Goal: Task Accomplishment & Management: Manage account settings

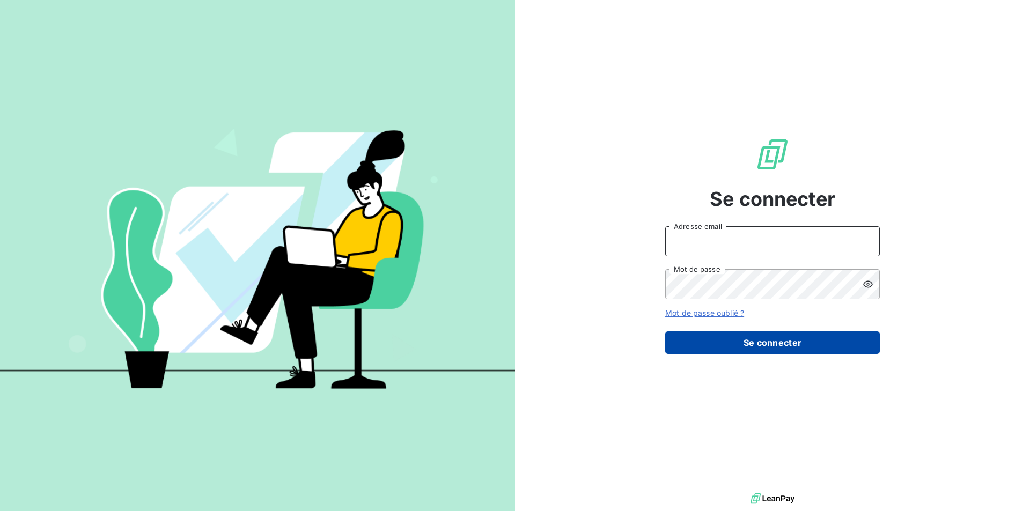
type input "[EMAIL_ADDRESS][DOMAIN_NAME]"
click at [742, 341] on button "Se connecter" at bounding box center [772, 342] width 214 height 23
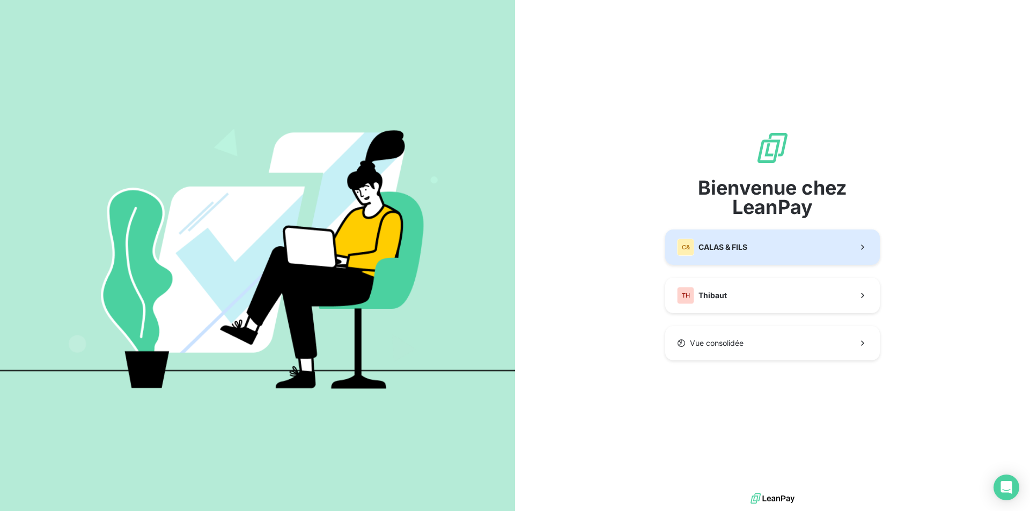
click at [736, 258] on button "C& CALAS & [PERSON_NAME]" at bounding box center [772, 247] width 214 height 35
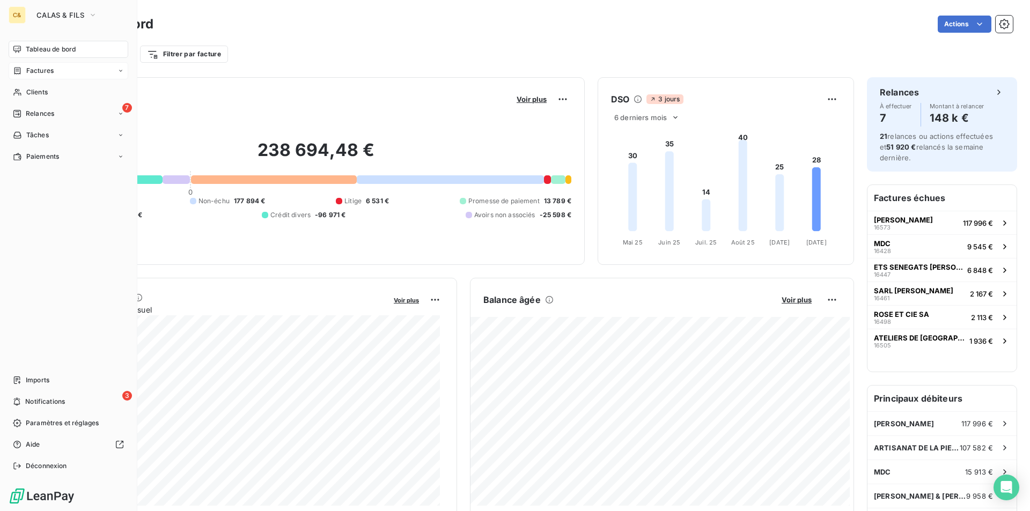
click at [38, 73] on span "Factures" at bounding box center [39, 71] width 27 height 10
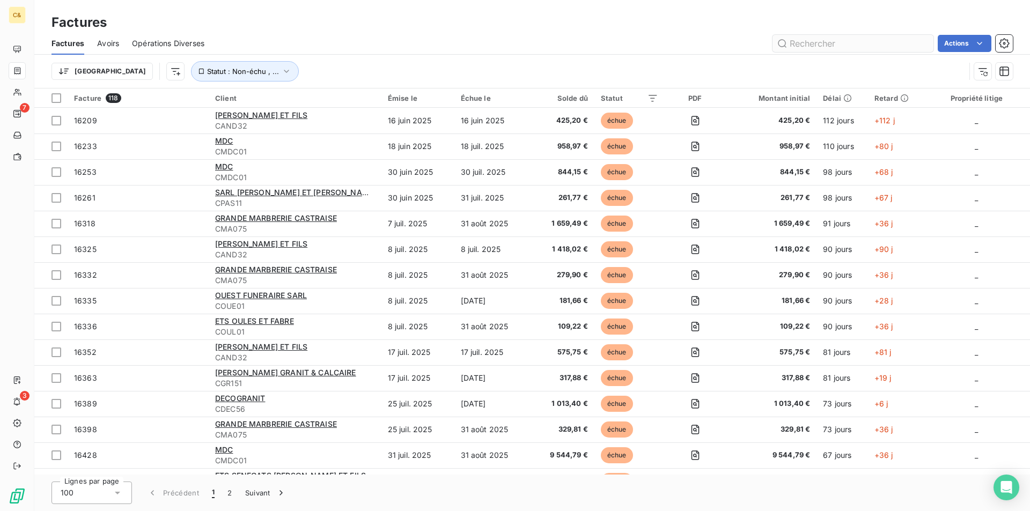
click at [823, 39] on input "text" at bounding box center [852, 43] width 161 height 17
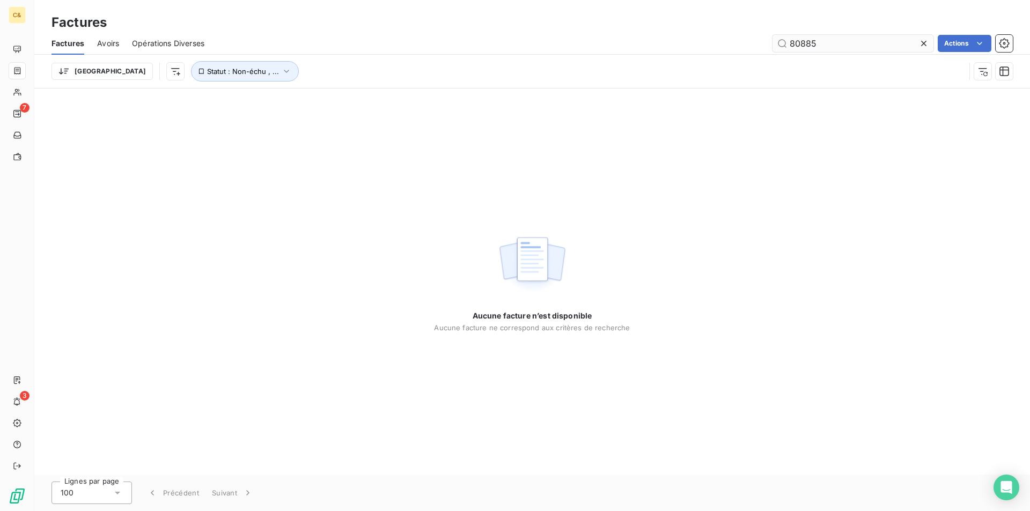
click at [794, 42] on input "80885" at bounding box center [852, 43] width 161 height 17
click at [816, 41] on input "60885" at bounding box center [852, 43] width 161 height 17
type input "6"
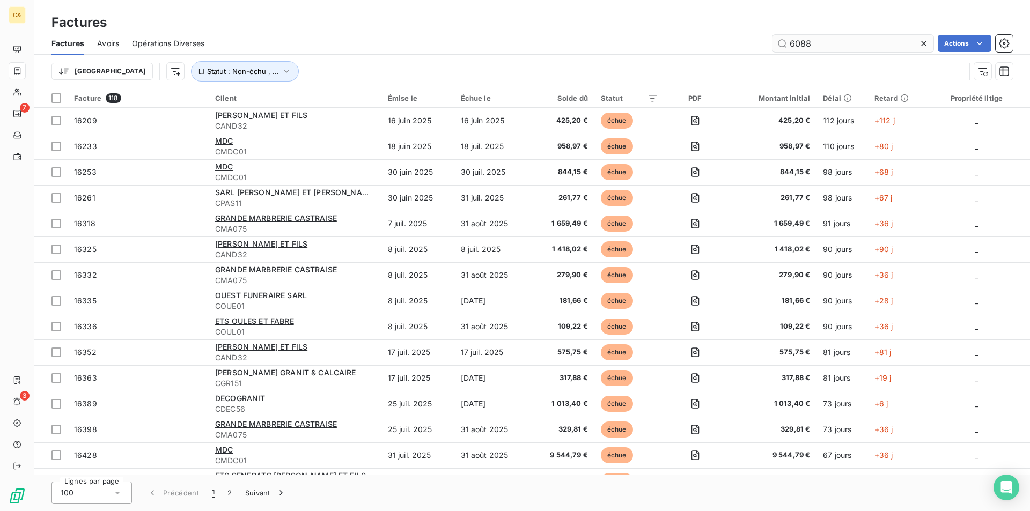
type input "60885"
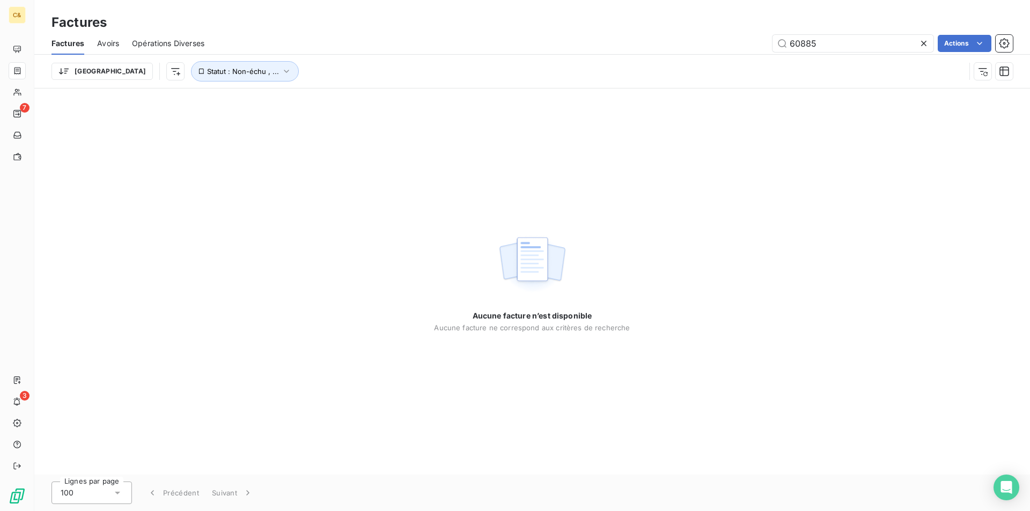
click at [925, 45] on icon at bounding box center [923, 43] width 11 height 11
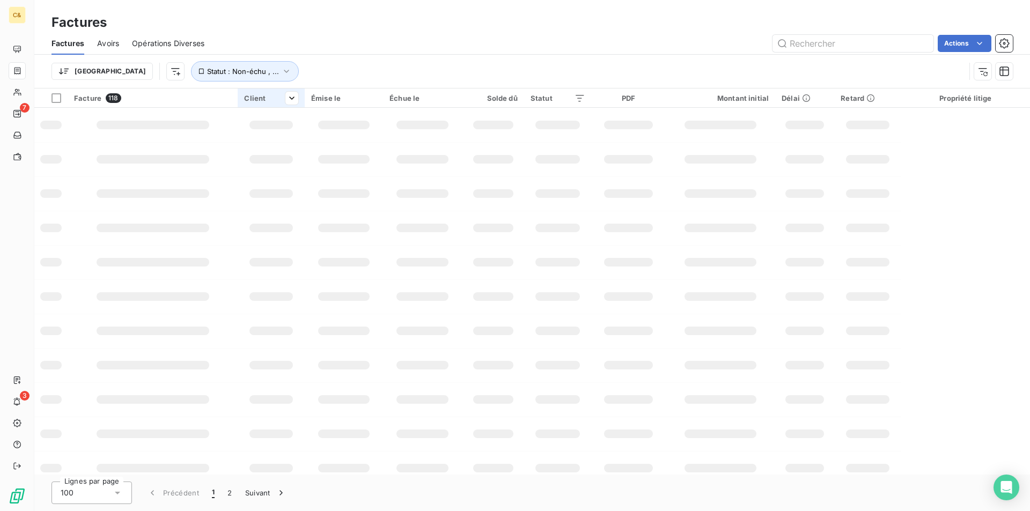
click at [19, 92] on icon at bounding box center [17, 92] width 9 height 9
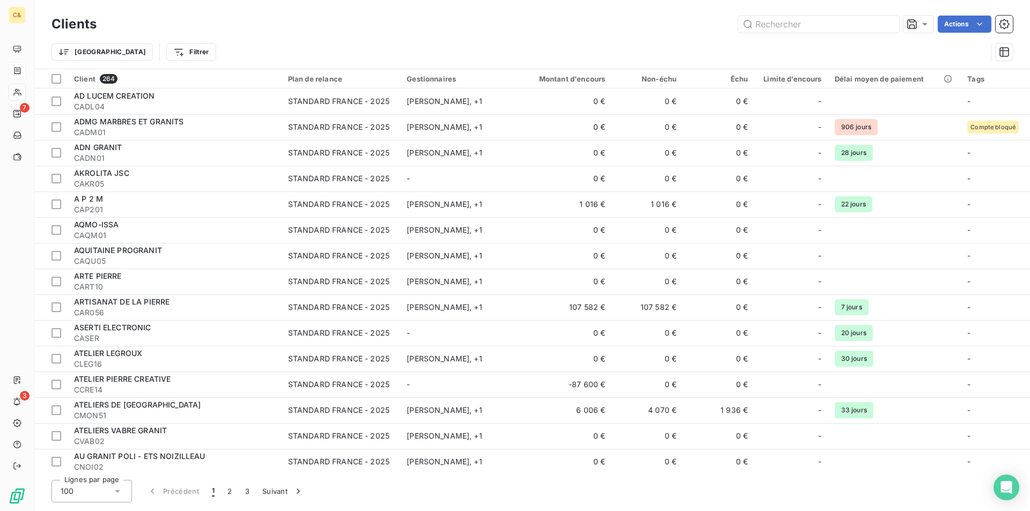
click at [806, 47] on div "Trier Filtrer" at bounding box center [518, 52] width 935 height 20
click at [802, 22] on input "text" at bounding box center [818, 24] width 161 height 17
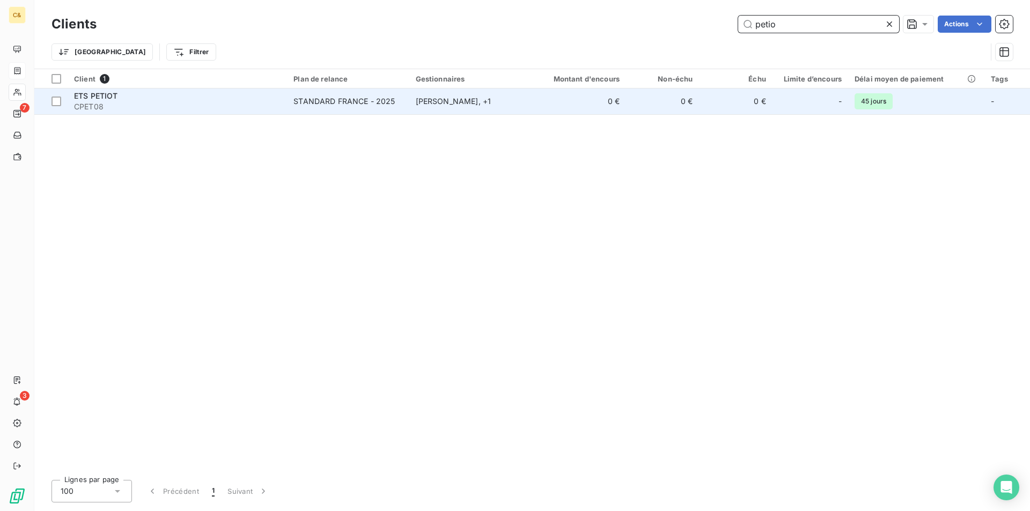
type input "petio"
click at [92, 101] on span "CPET08" at bounding box center [177, 106] width 206 height 11
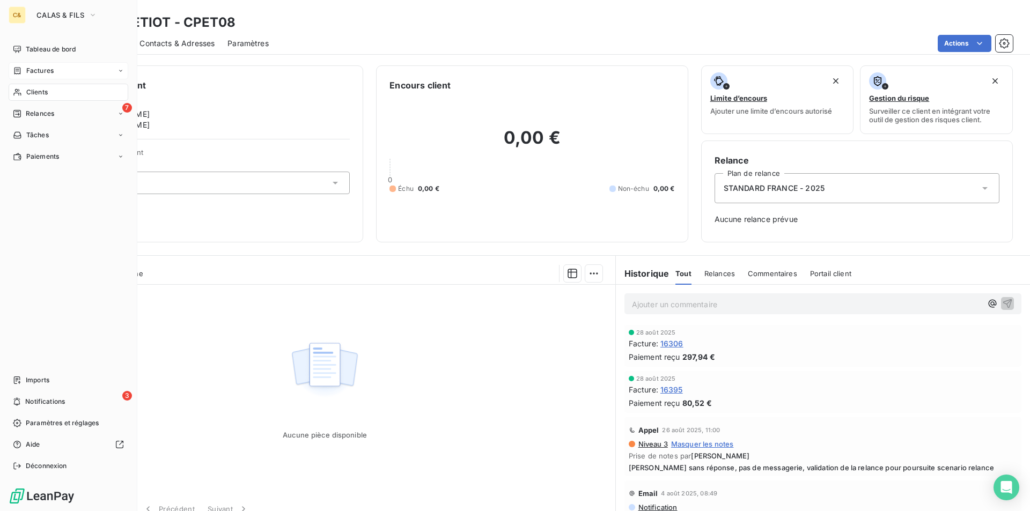
click at [45, 77] on div "Factures" at bounding box center [69, 70] width 120 height 17
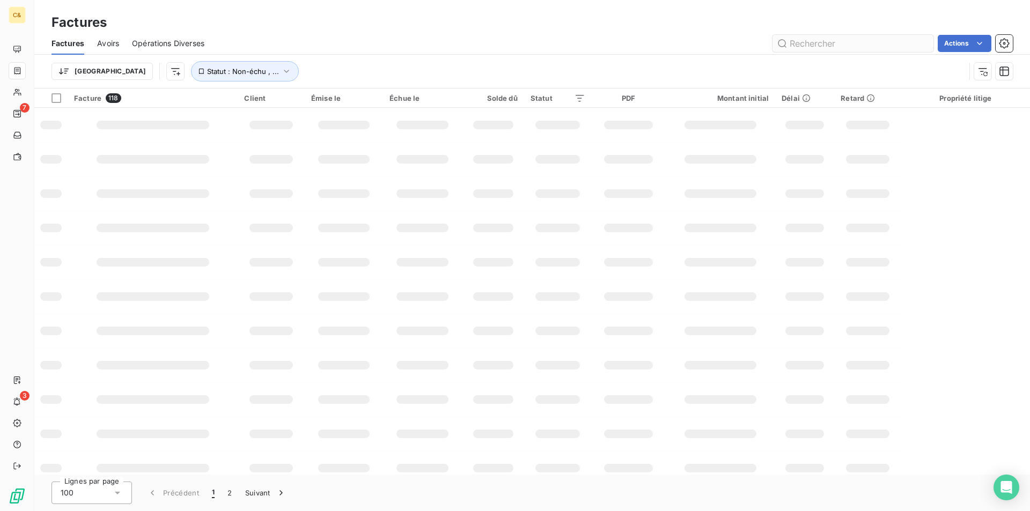
click at [824, 45] on input "text" at bounding box center [852, 43] width 161 height 17
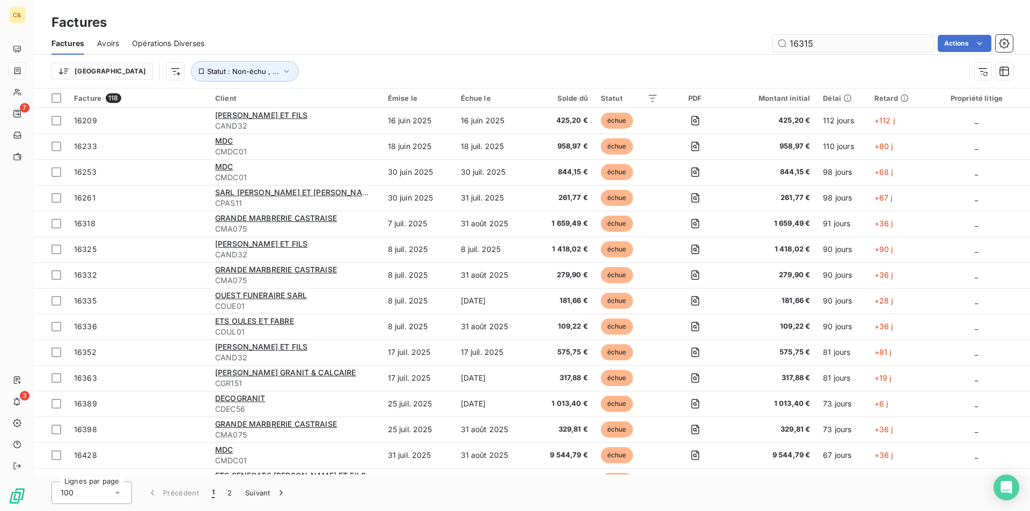
type input "16315"
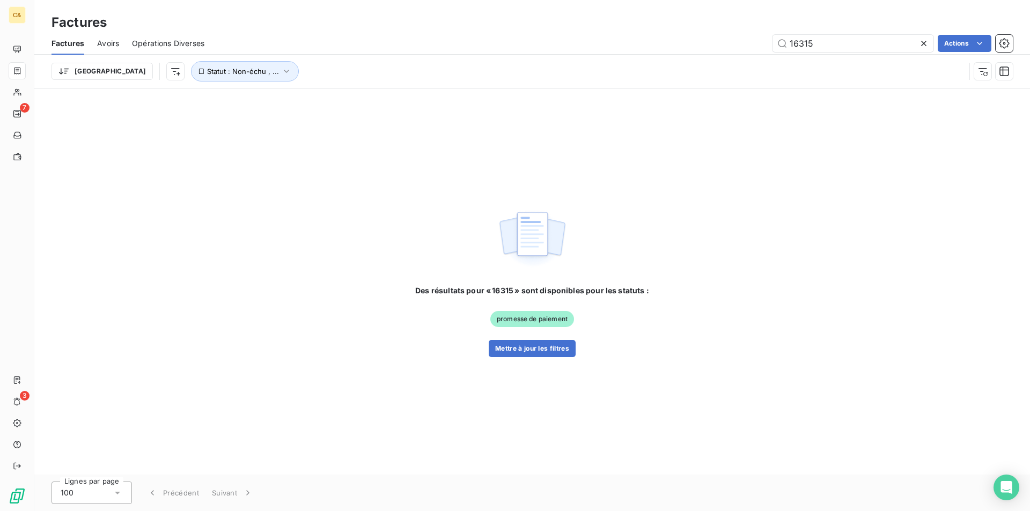
click at [408, 235] on div "Des résultats pour « 16315 » sont disponibles pour les statuts : promesse de pa…" at bounding box center [531, 281] width 995 height 386
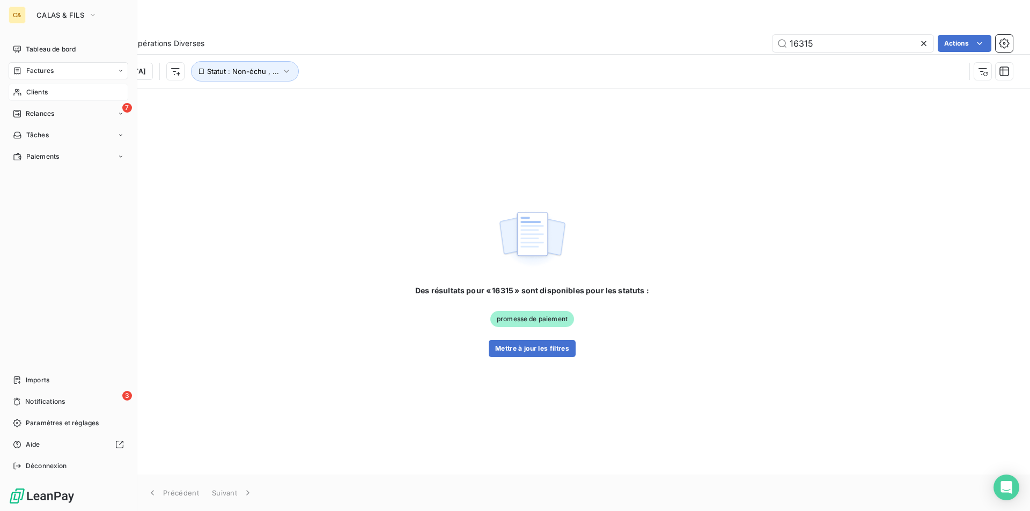
click at [22, 90] on div "Clients" at bounding box center [69, 92] width 120 height 17
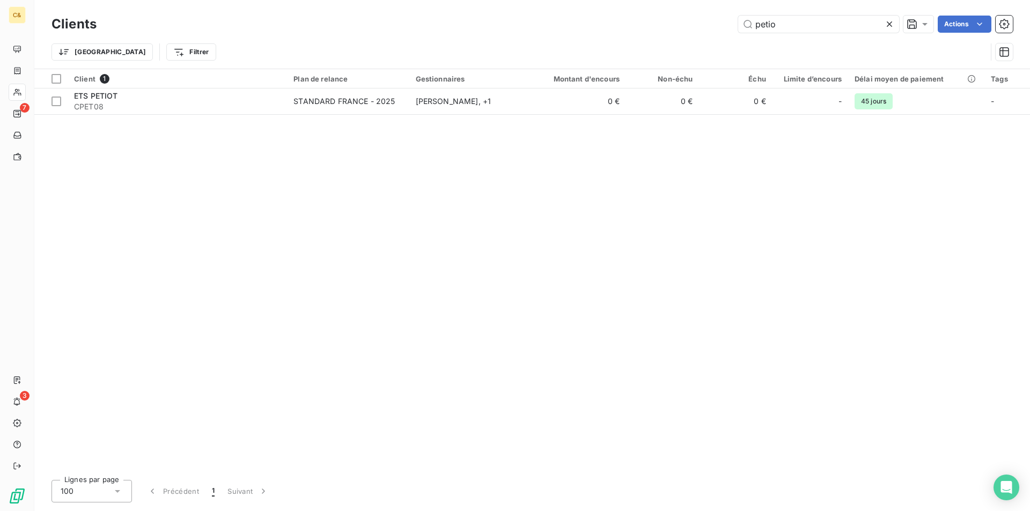
drag, startPoint x: 787, startPoint y: 25, endPoint x: 730, endPoint y: 35, distance: 58.3
click at [730, 35] on div "Clients petio Actions Trier Filtrer" at bounding box center [531, 41] width 961 height 56
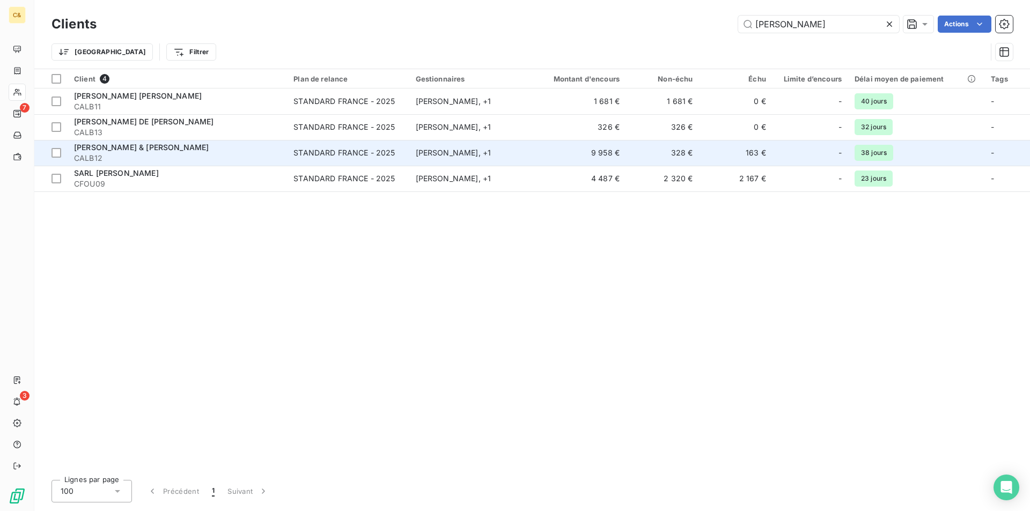
type input "[PERSON_NAME]"
click at [210, 156] on span "CALB12" at bounding box center [177, 158] width 206 height 11
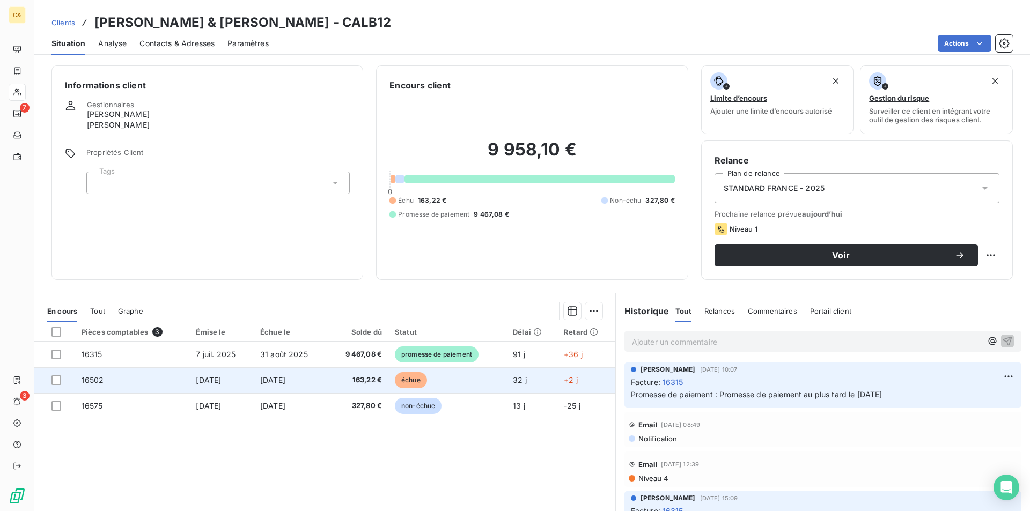
click at [320, 383] on td "[DATE]" at bounding box center [291, 380] width 74 height 26
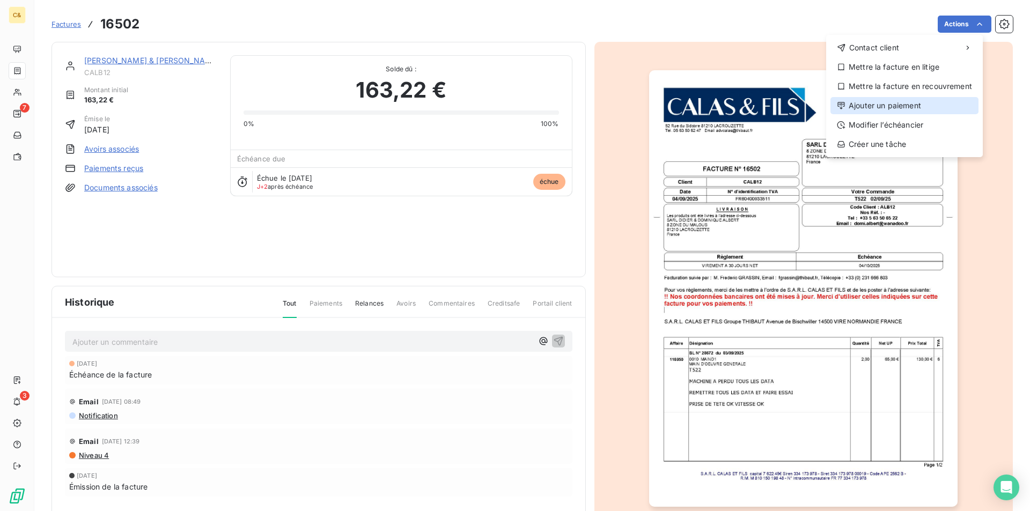
click at [876, 103] on div "Ajouter un paiement" at bounding box center [904, 105] width 148 height 17
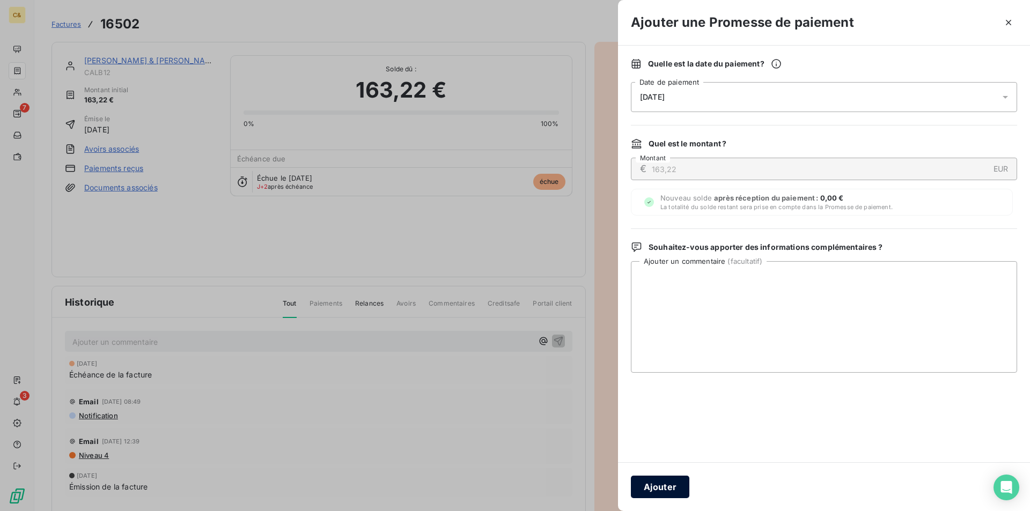
click at [657, 488] on button "Ajouter" at bounding box center [660, 487] width 58 height 23
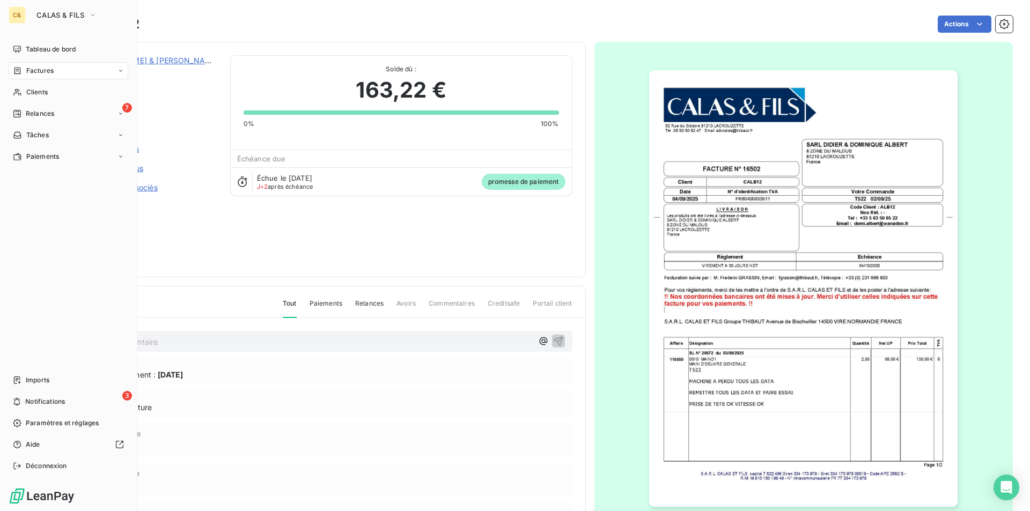
click at [33, 74] on span "Factures" at bounding box center [39, 71] width 27 height 10
click at [37, 158] on span "Clients" at bounding box center [36, 157] width 21 height 10
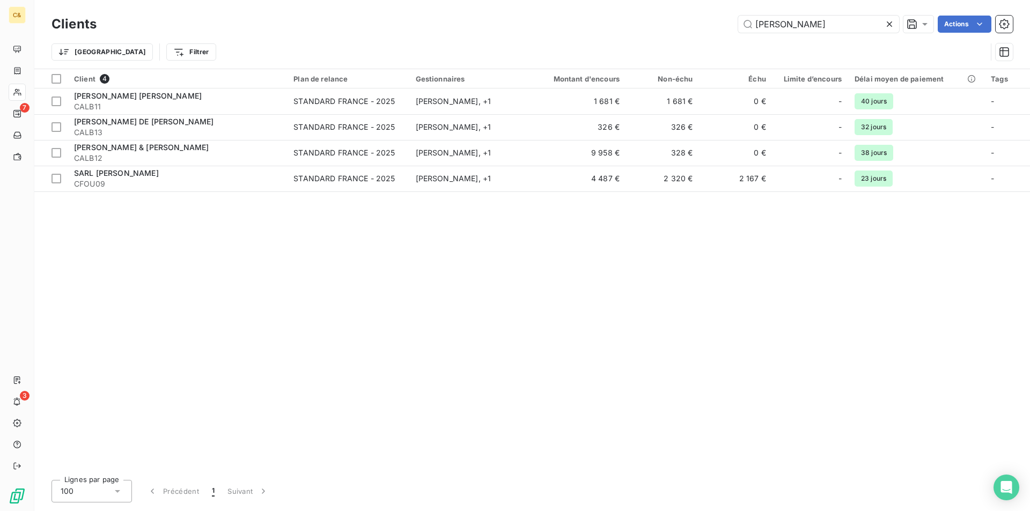
drag, startPoint x: 751, startPoint y: 27, endPoint x: 728, endPoint y: 27, distance: 22.5
click at [728, 27] on div "[PERSON_NAME] Actions" at bounding box center [560, 24] width 903 height 17
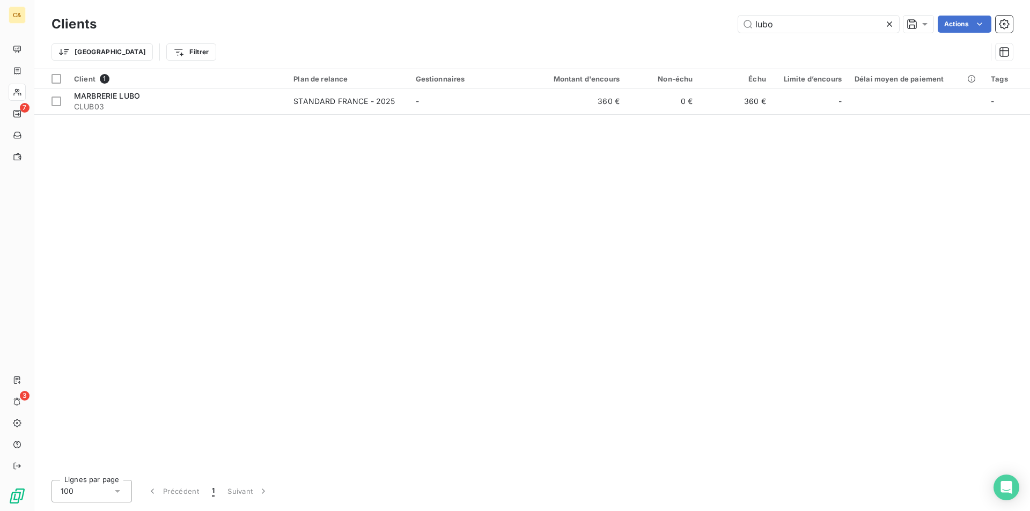
type input "lubo"
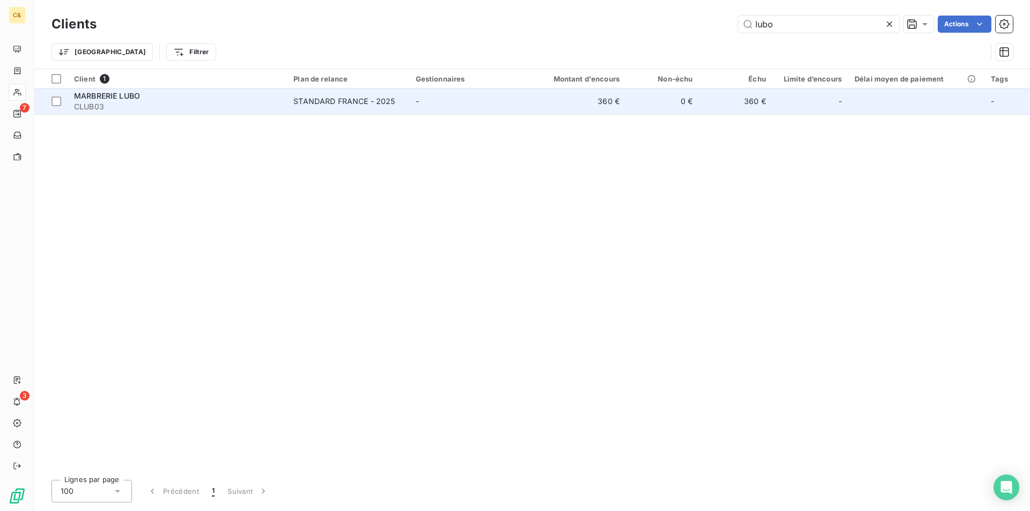
click at [102, 93] on span "MARBRERIE LUBO" at bounding box center [107, 95] width 66 height 9
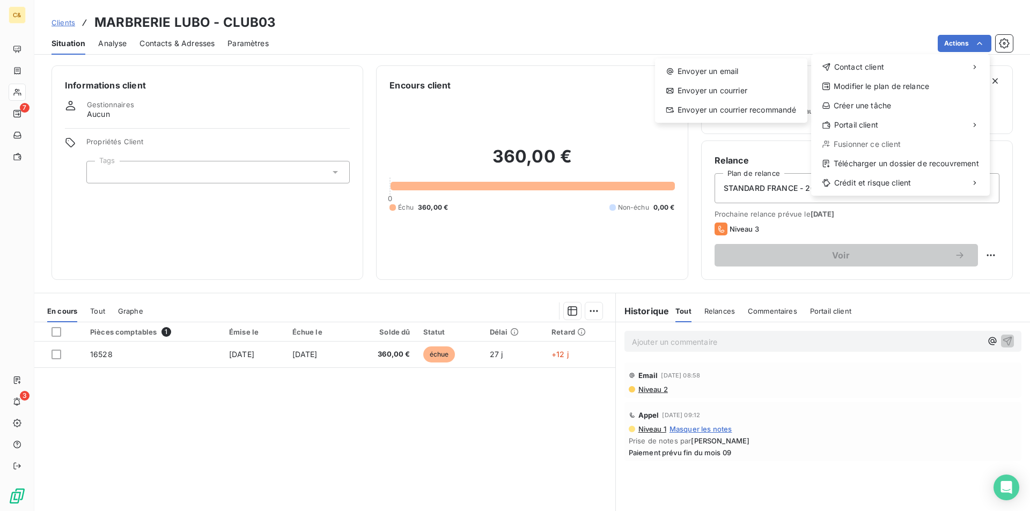
click at [356, 352] on html "C& 7 3 Clients MARBRERIE LUBO - CLUB03 Situation Analyse Contacts & Adresses Pa…" at bounding box center [515, 255] width 1030 height 511
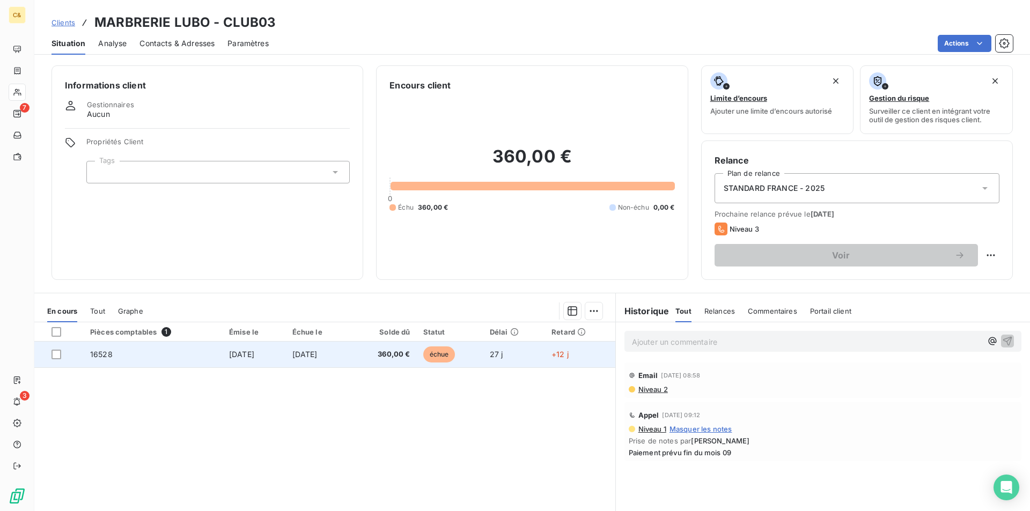
click at [350, 356] on td "[DATE]" at bounding box center [318, 355] width 64 height 26
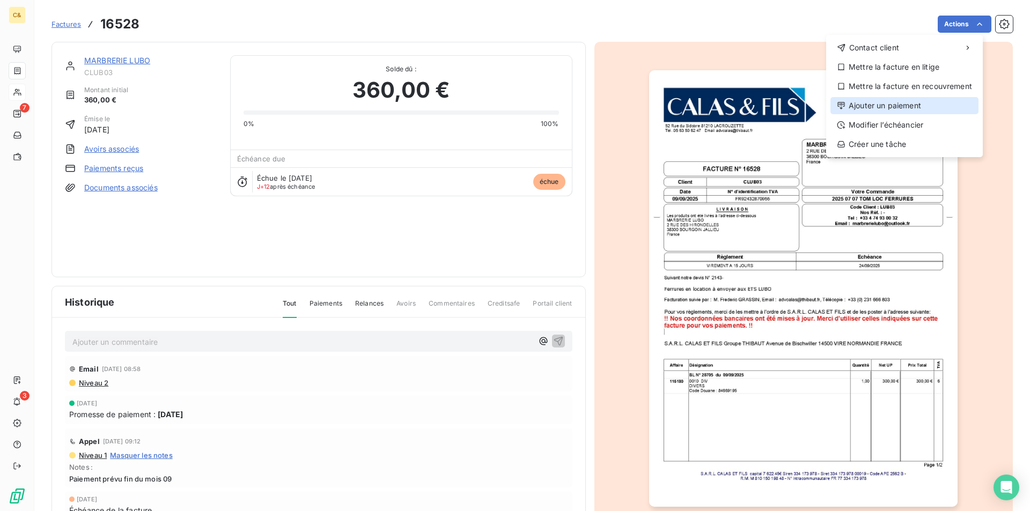
click at [865, 105] on div "Ajouter un paiement" at bounding box center [904, 105] width 148 height 17
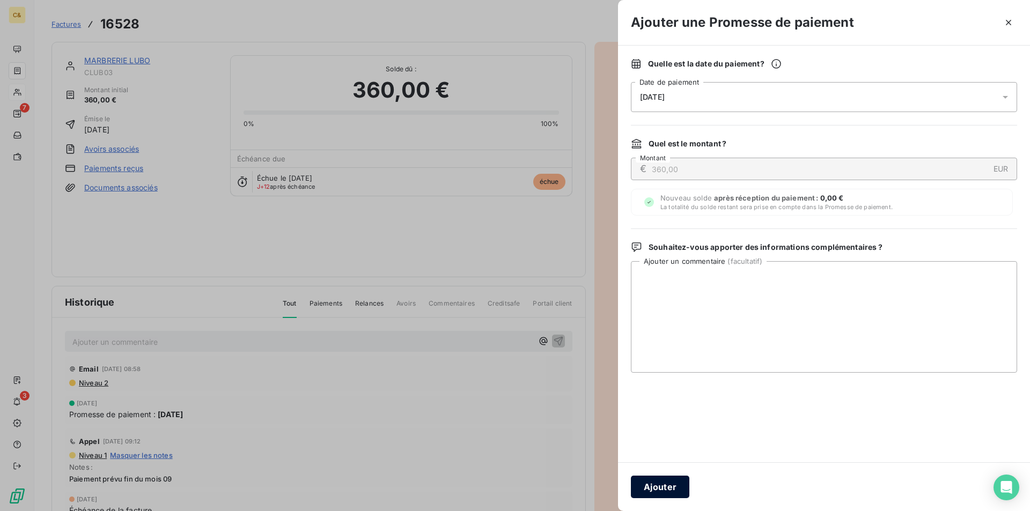
click at [652, 480] on button "Ajouter" at bounding box center [660, 487] width 58 height 23
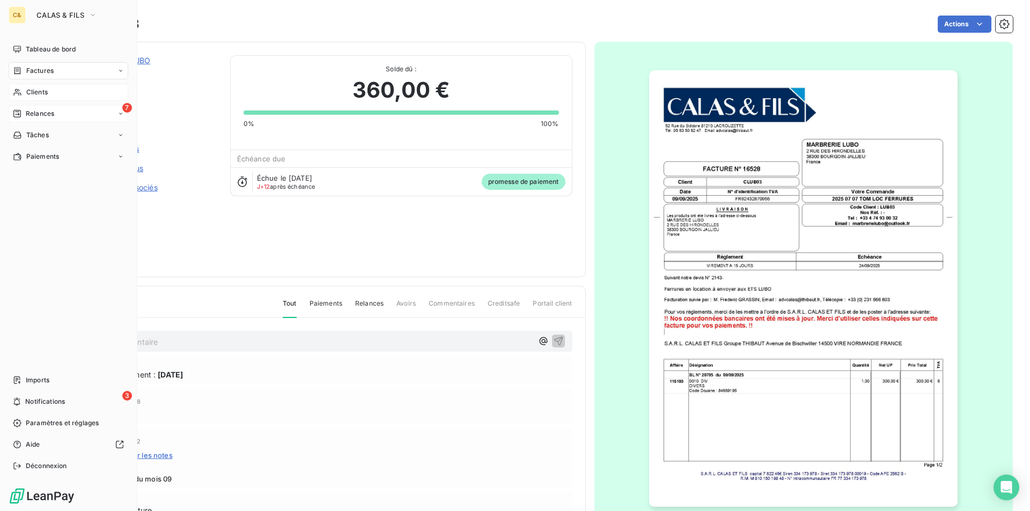
click at [48, 113] on span "Relances" at bounding box center [40, 114] width 28 height 10
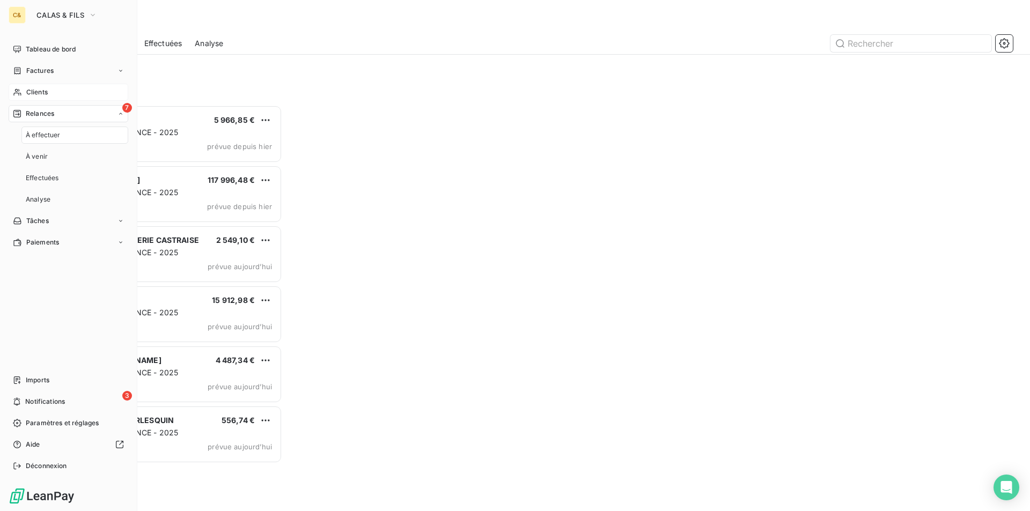
scroll to position [398, 223]
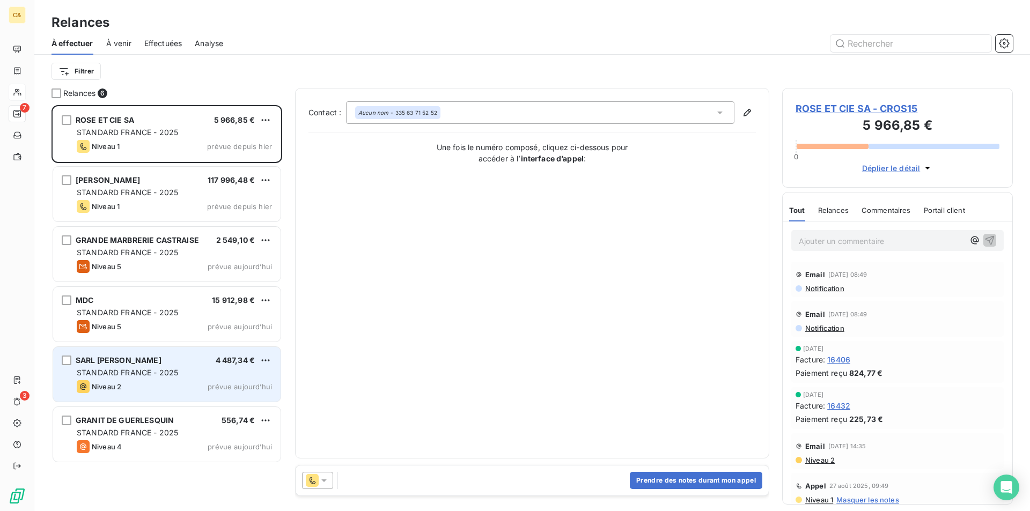
click at [140, 380] on div "Niveau 2 prévue aujourd’hui" at bounding box center [174, 386] width 195 height 13
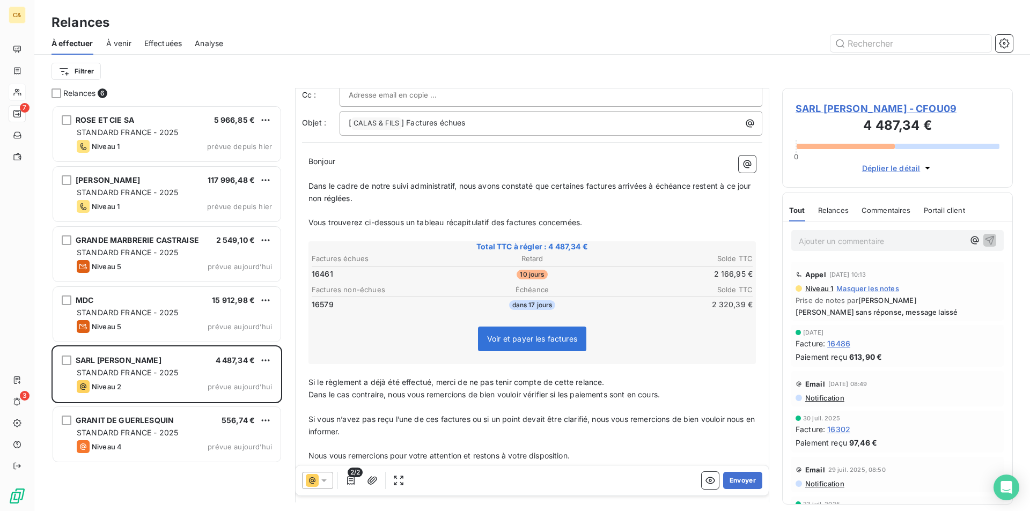
scroll to position [161, 0]
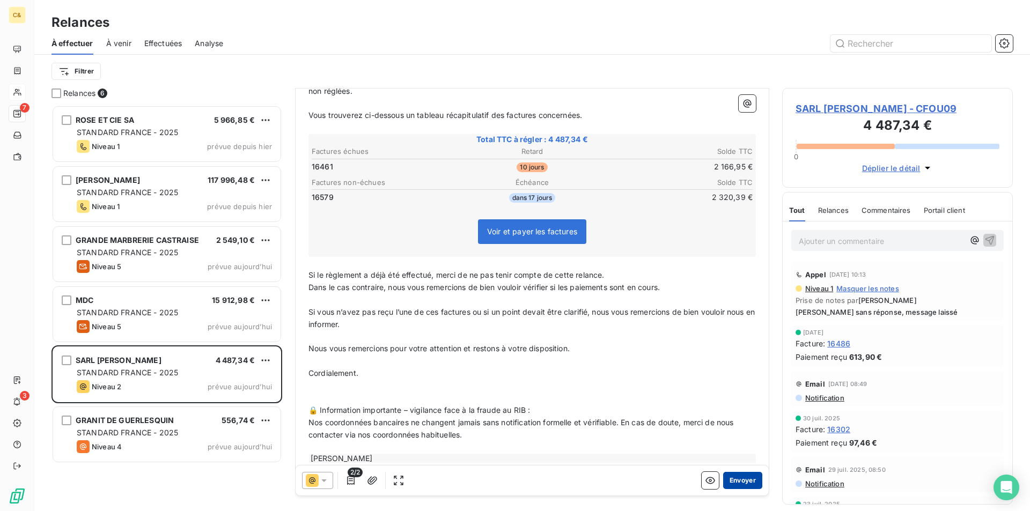
click at [731, 480] on button "Envoyer" at bounding box center [742, 480] width 39 height 17
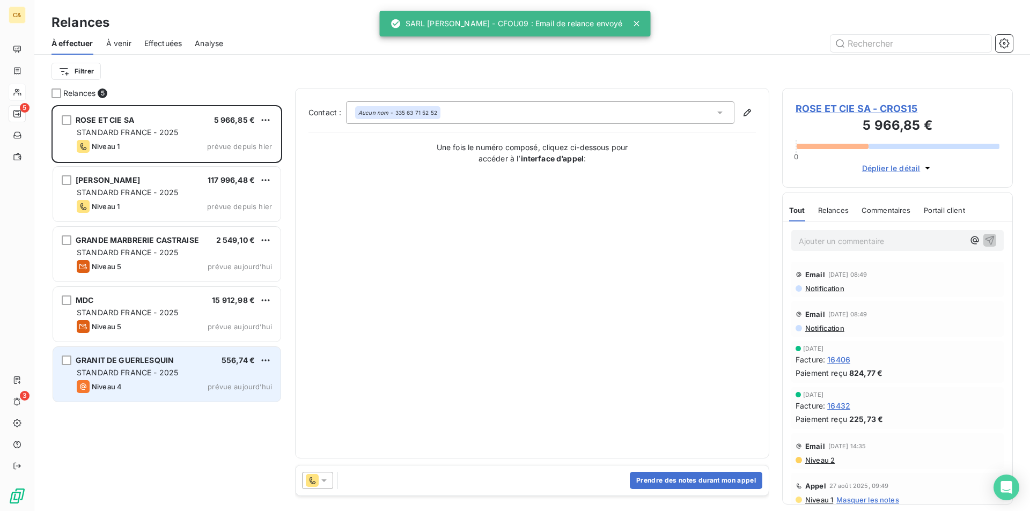
click at [163, 386] on div "Niveau 4 prévue aujourd’hui" at bounding box center [174, 386] width 195 height 13
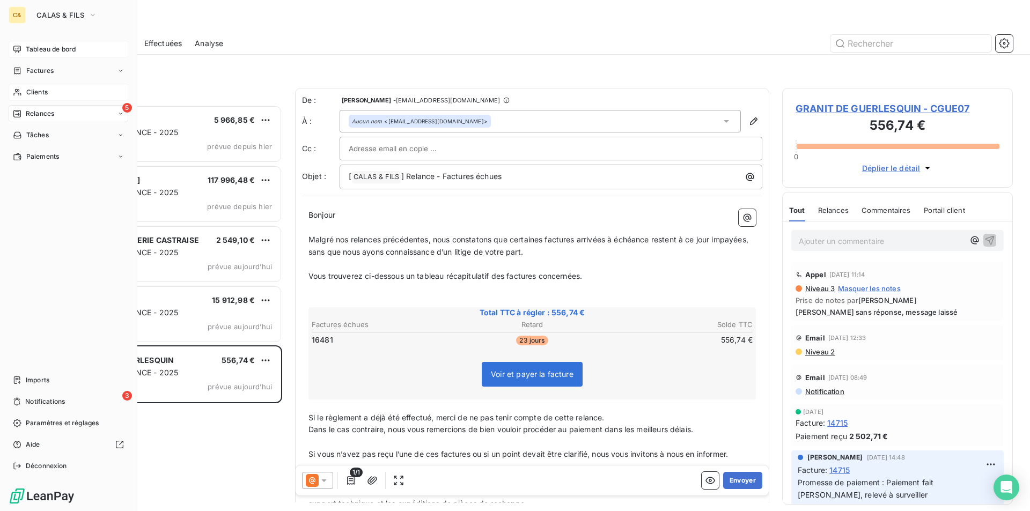
click at [38, 52] on span "Tableau de bord" at bounding box center [51, 50] width 50 height 10
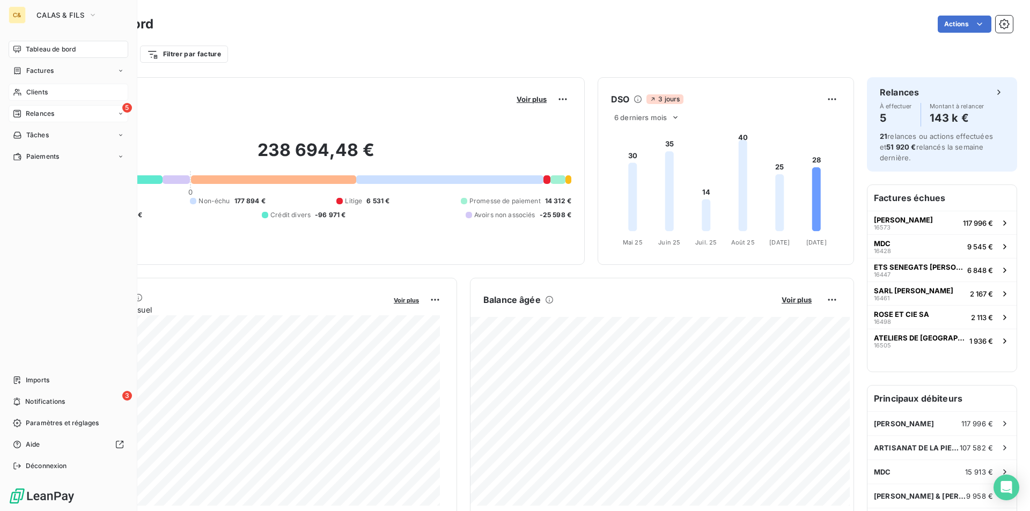
click at [28, 114] on span "Relances" at bounding box center [40, 114] width 28 height 10
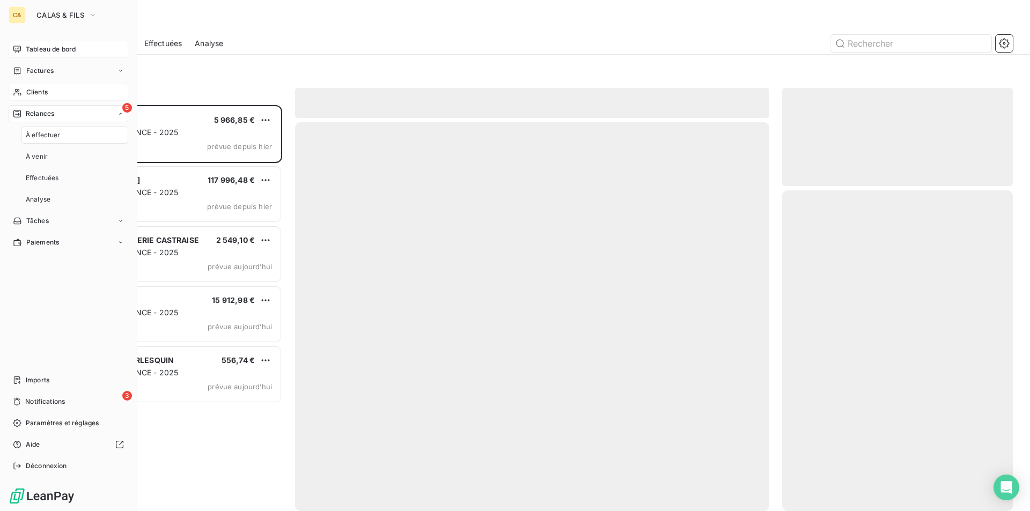
scroll to position [398, 223]
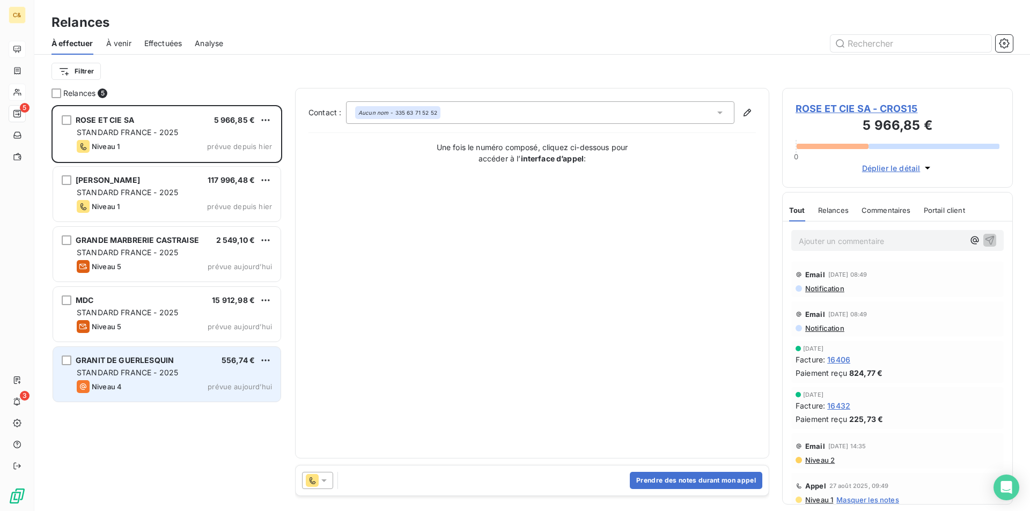
click at [149, 389] on div "Niveau 4 prévue aujourd’hui" at bounding box center [174, 386] width 195 height 13
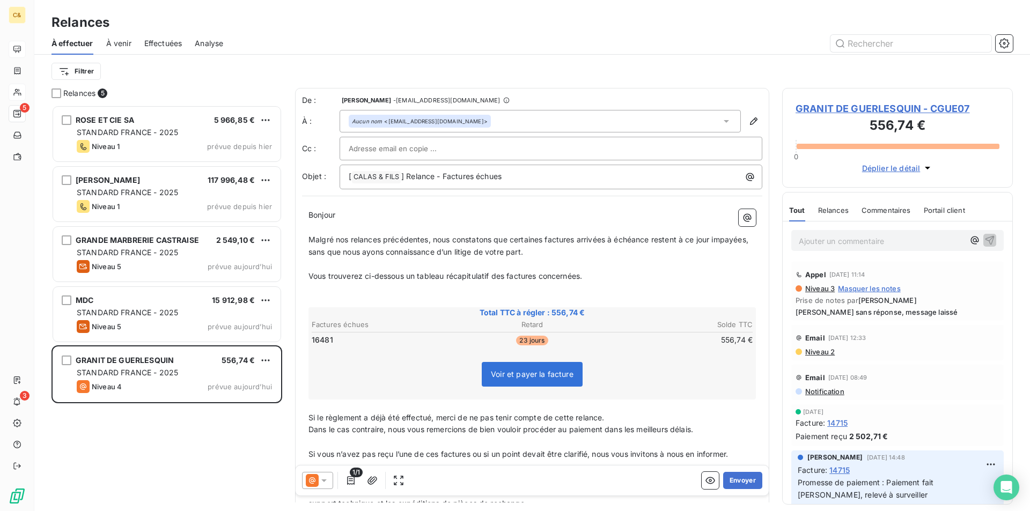
click at [850, 111] on span "GRANIT DE GUERLESQUIN - CGUE07" at bounding box center [897, 108] width 204 height 14
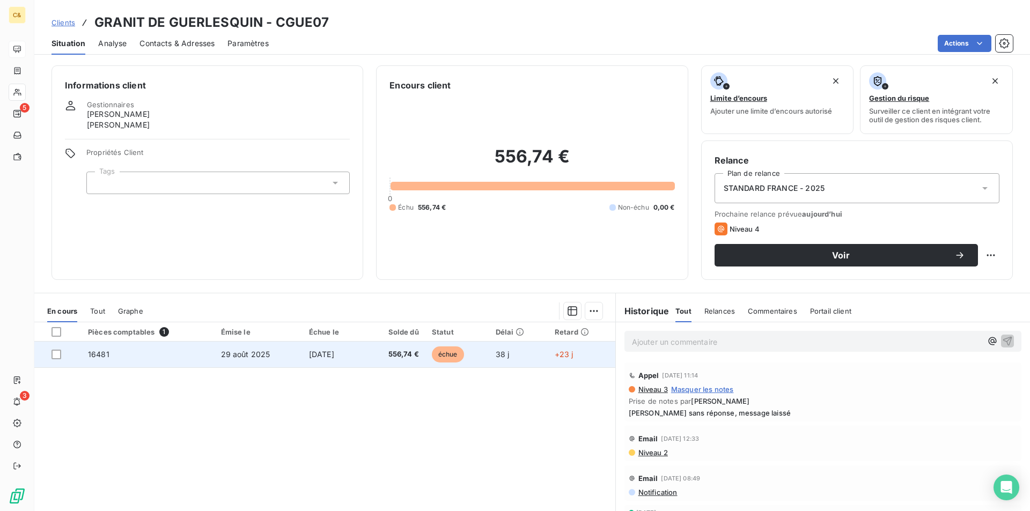
click at [351, 356] on td "[DATE]" at bounding box center [332, 355] width 61 height 26
